Goal: Transaction & Acquisition: Purchase product/service

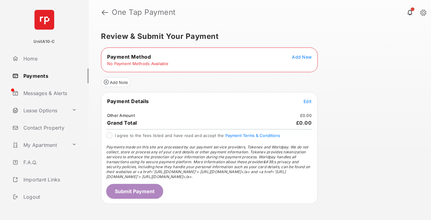
click at [302, 57] on span "Add New" at bounding box center [302, 56] width 20 height 5
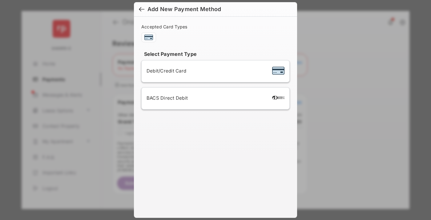
click at [165, 71] on span "Debit/Credit Card" at bounding box center [167, 71] width 40 height 6
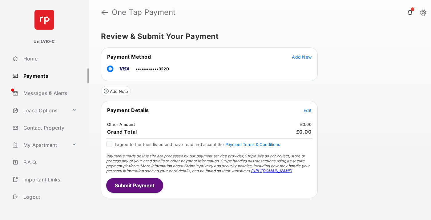
click at [308, 110] on span "Edit" at bounding box center [308, 109] width 8 height 5
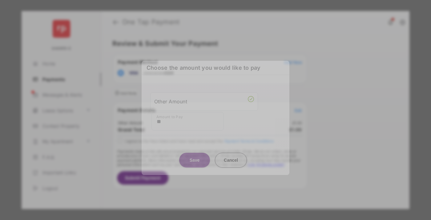
type input "**"
click at [195, 157] on button "Save" at bounding box center [194, 159] width 31 height 15
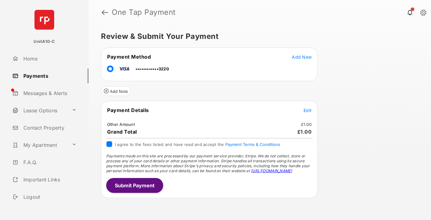
click at [134, 185] on button "Submit Payment" at bounding box center [134, 185] width 57 height 15
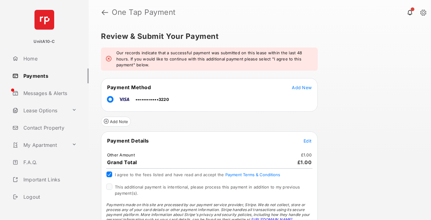
click at [206, 187] on span "This additional payment is intentional, please process this payment in addition…" at bounding box center [207, 189] width 185 height 11
